Goal: Task Accomplishment & Management: Use online tool/utility

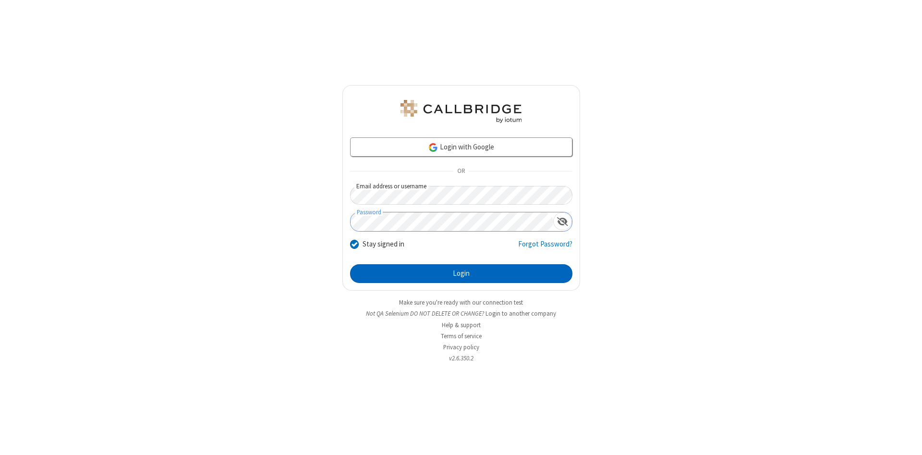
click at [461, 274] on button "Login" at bounding box center [461, 273] width 222 height 19
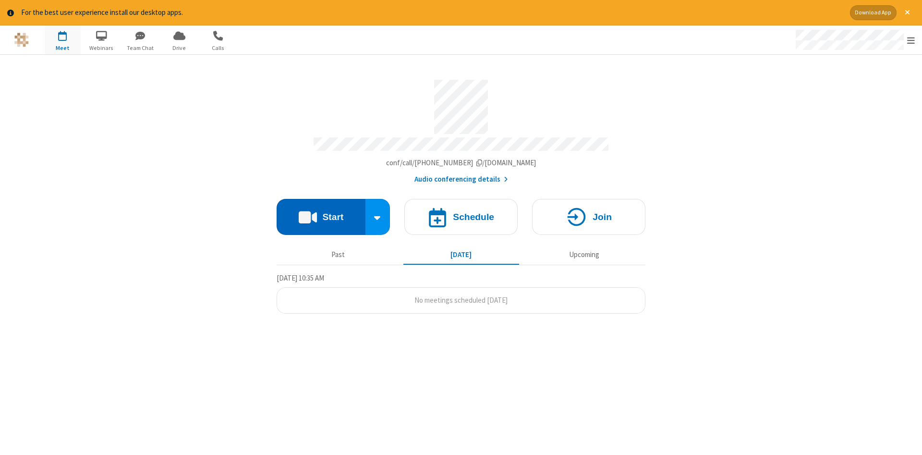
click at [321, 213] on button "Start" at bounding box center [321, 217] width 89 height 36
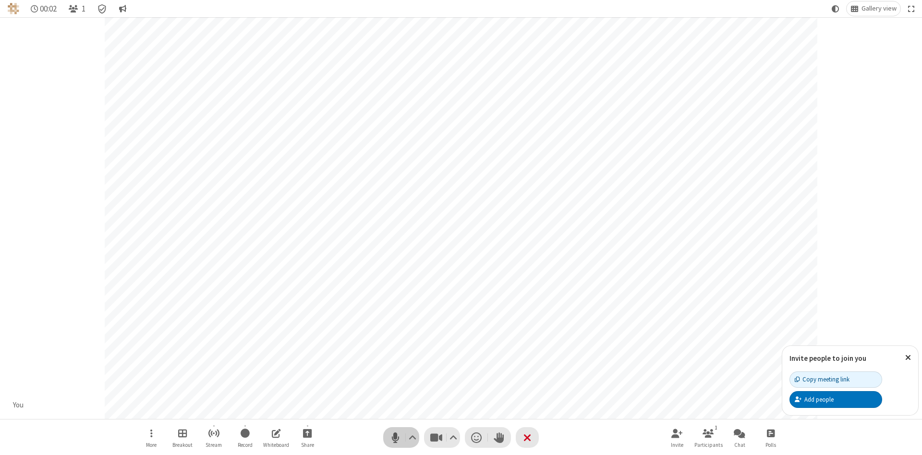
click at [395, 437] on span "Mute (Alt+A)" at bounding box center [395, 437] width 14 height 14
click at [395, 437] on span "Unmute (Alt+A)" at bounding box center [395, 437] width 14 height 14
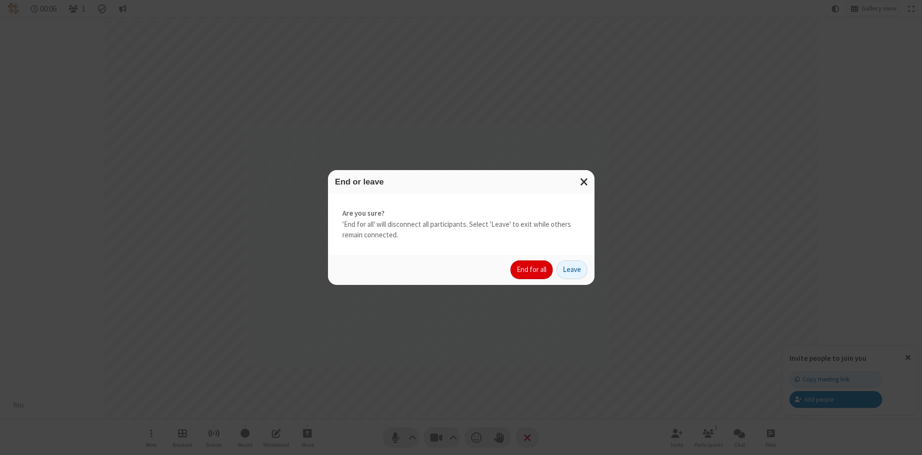
click at [532, 269] on button "End for all" at bounding box center [531, 269] width 42 height 19
